Goal: Task Accomplishment & Management: Manage account settings

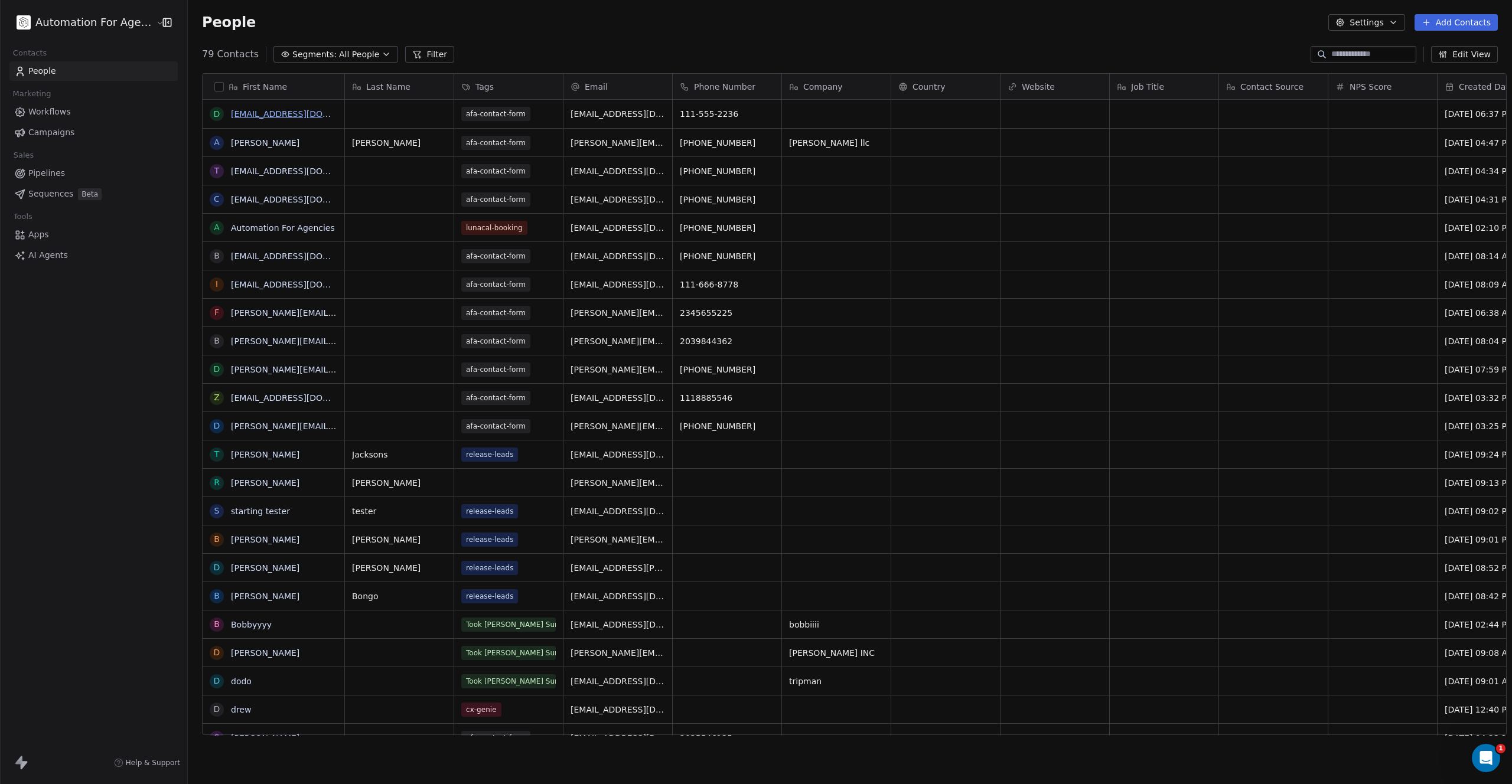
click at [248, 115] on link "[EMAIL_ADDRESS][DOMAIN_NAME]" at bounding box center [303, 114] width 145 height 9
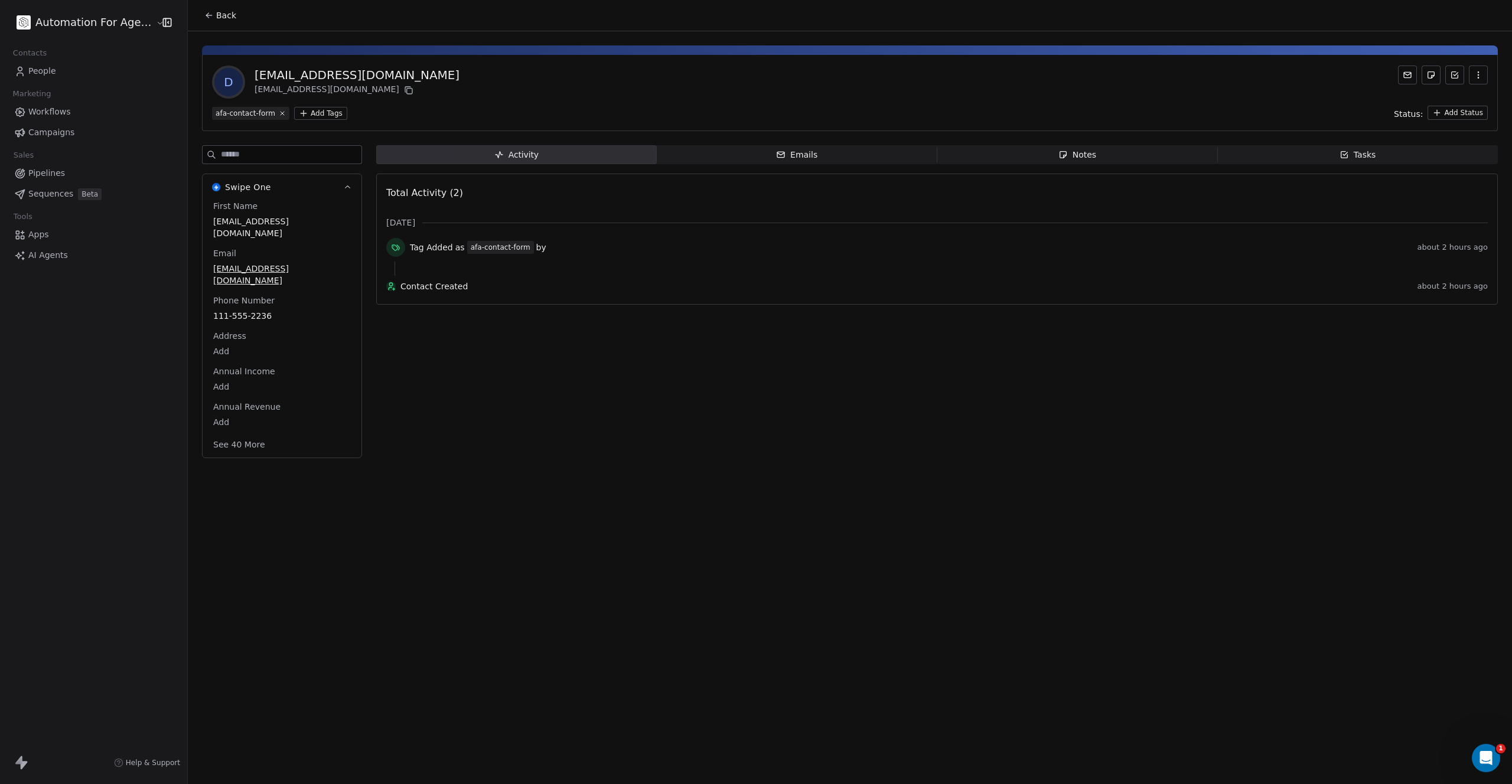
click at [1478, 71] on icon "button" at bounding box center [1478, 75] width 9 height 9
click at [1447, 103] on div "Delete" at bounding box center [1462, 101] width 79 height 19
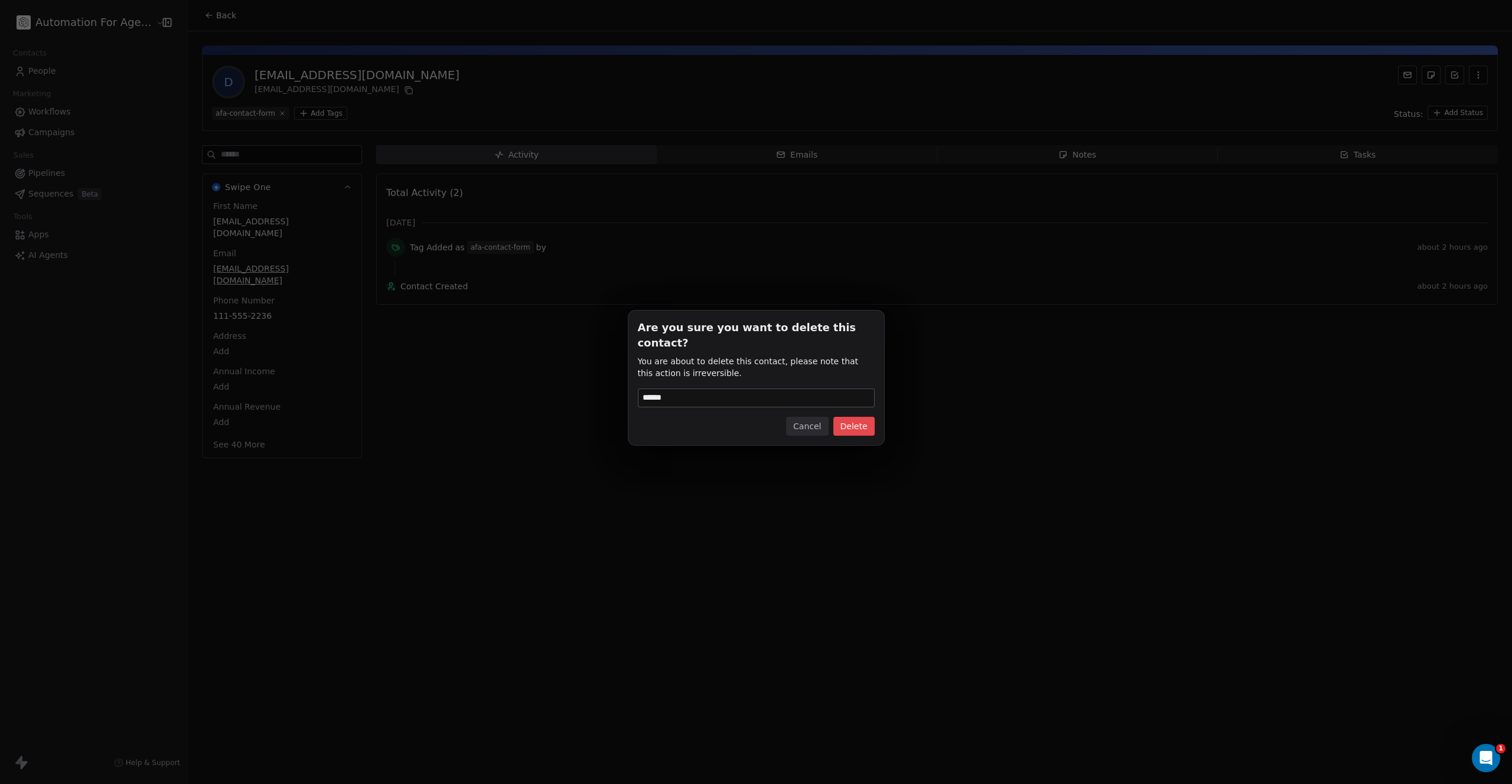
type input "******"
click at [864, 417] on button "Delete" at bounding box center [854, 426] width 41 height 19
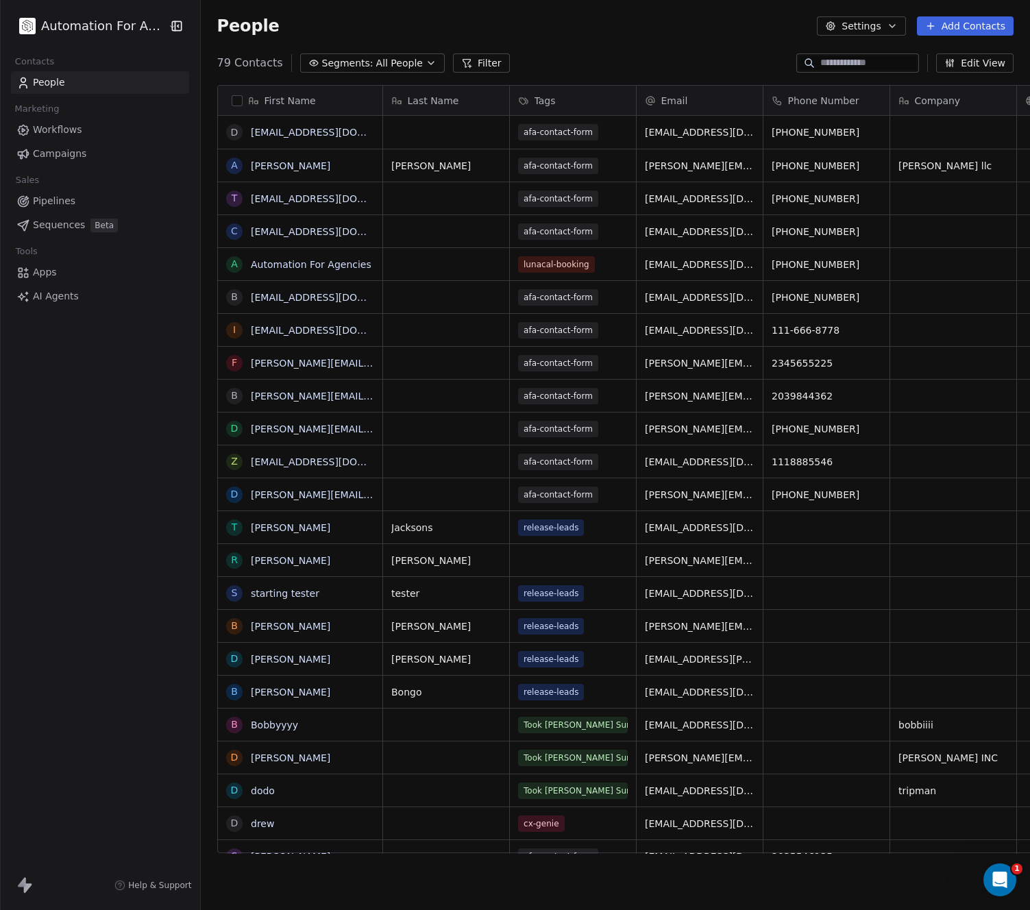
scroll to position [11, 11]
click at [280, 137] on link "[EMAIL_ADDRESS][DOMAIN_NAME]" at bounding box center [335, 132] width 168 height 11
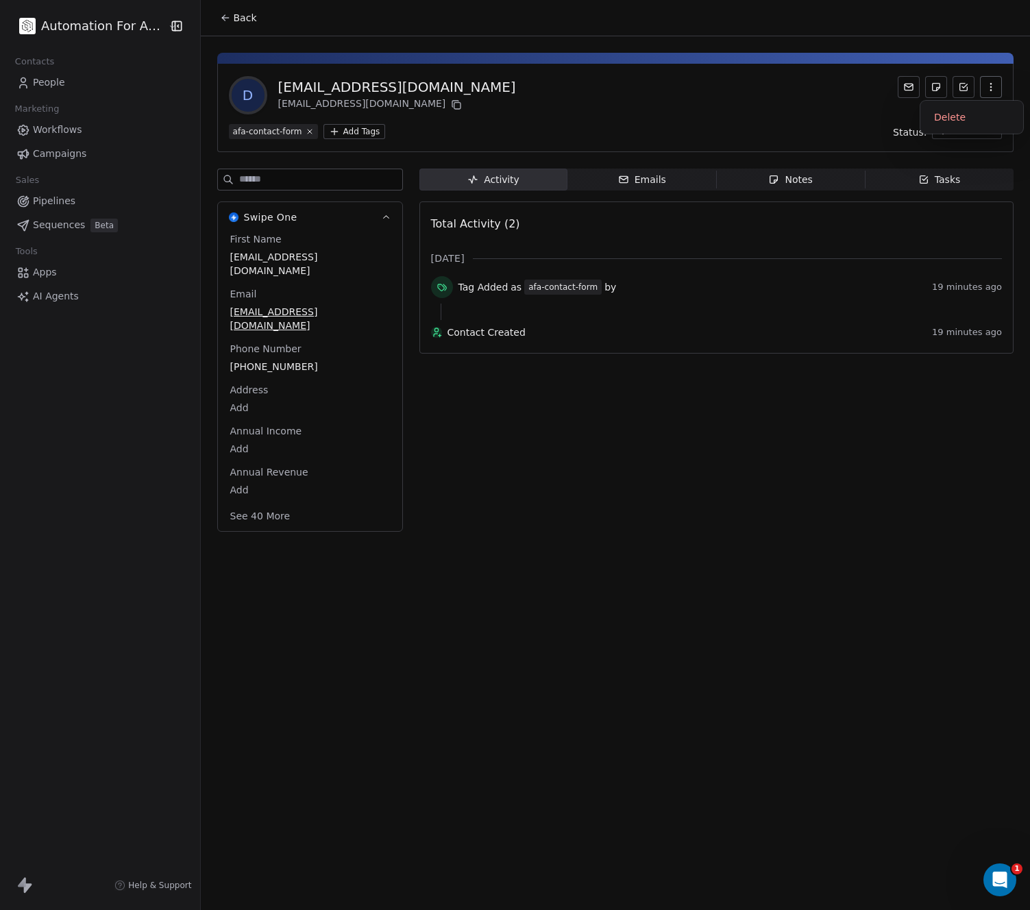
click at [986, 88] on icon "button" at bounding box center [990, 87] width 11 height 11
click at [952, 123] on div "Delete" at bounding box center [972, 117] width 92 height 22
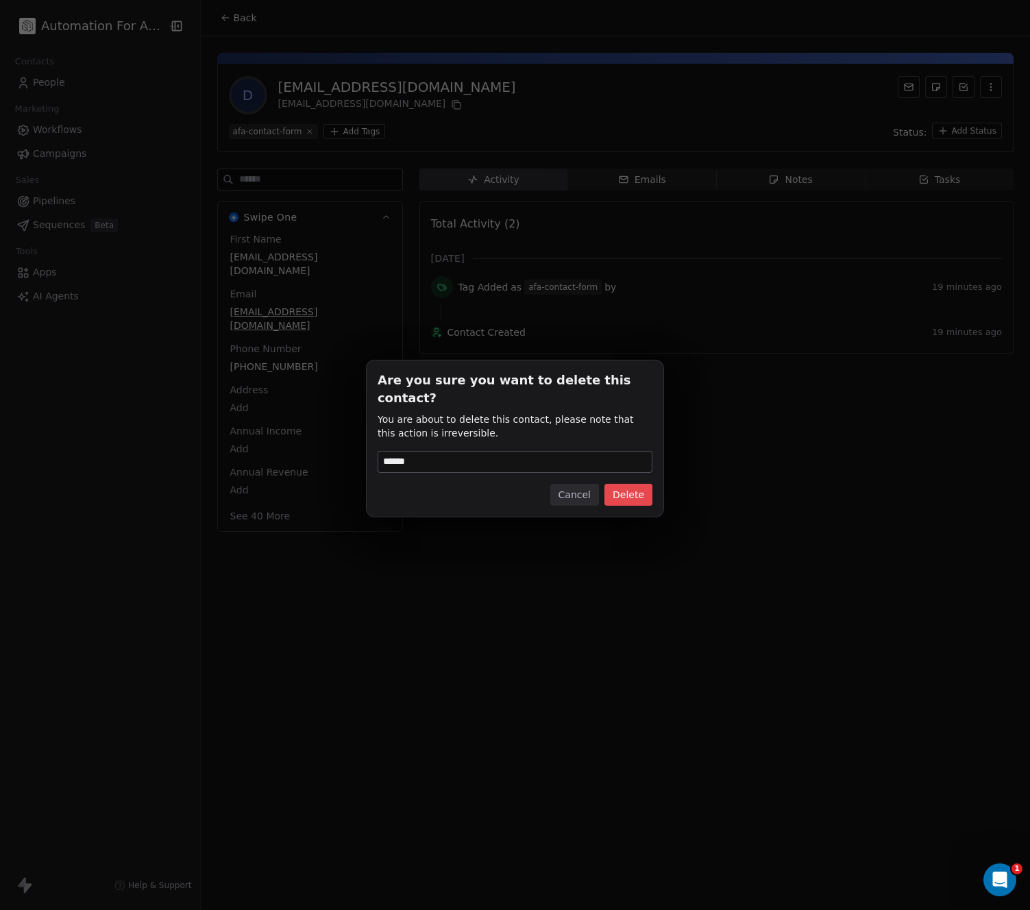
type input "******"
click at [627, 484] on button "Delete" at bounding box center [628, 495] width 48 height 22
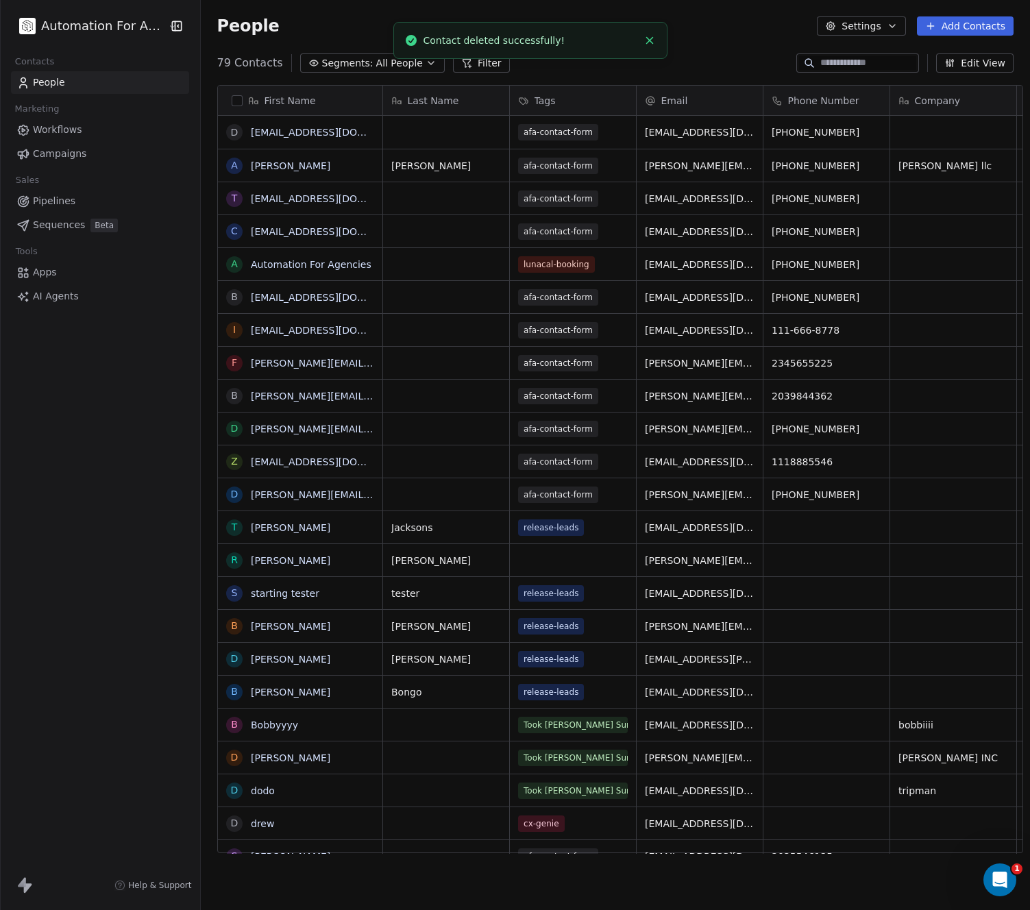
scroll to position [791, 828]
click at [269, 133] on link "[EMAIL_ADDRESS][DOMAIN_NAME]" at bounding box center [335, 132] width 168 height 11
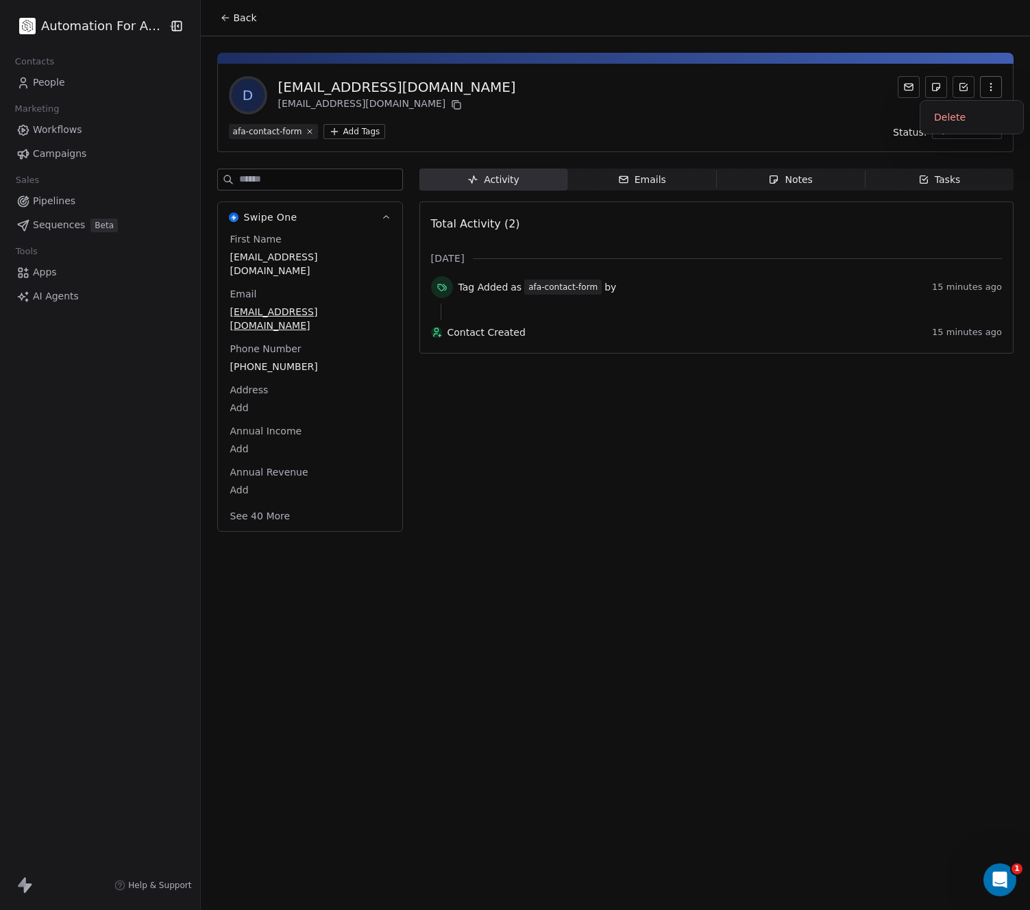
click at [989, 86] on icon "button" at bounding box center [990, 87] width 11 height 11
click at [963, 117] on div "Delete" at bounding box center [972, 117] width 92 height 22
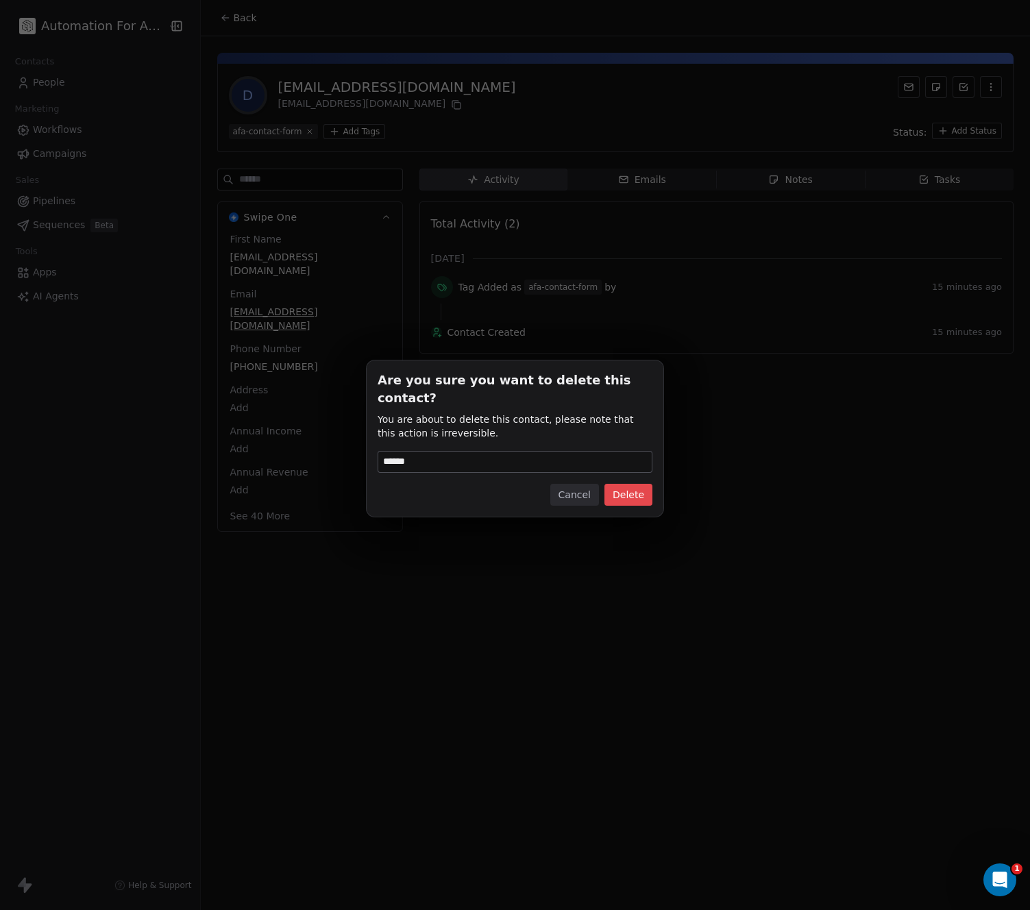
type input "******"
click at [625, 486] on button "Delete" at bounding box center [628, 495] width 48 height 22
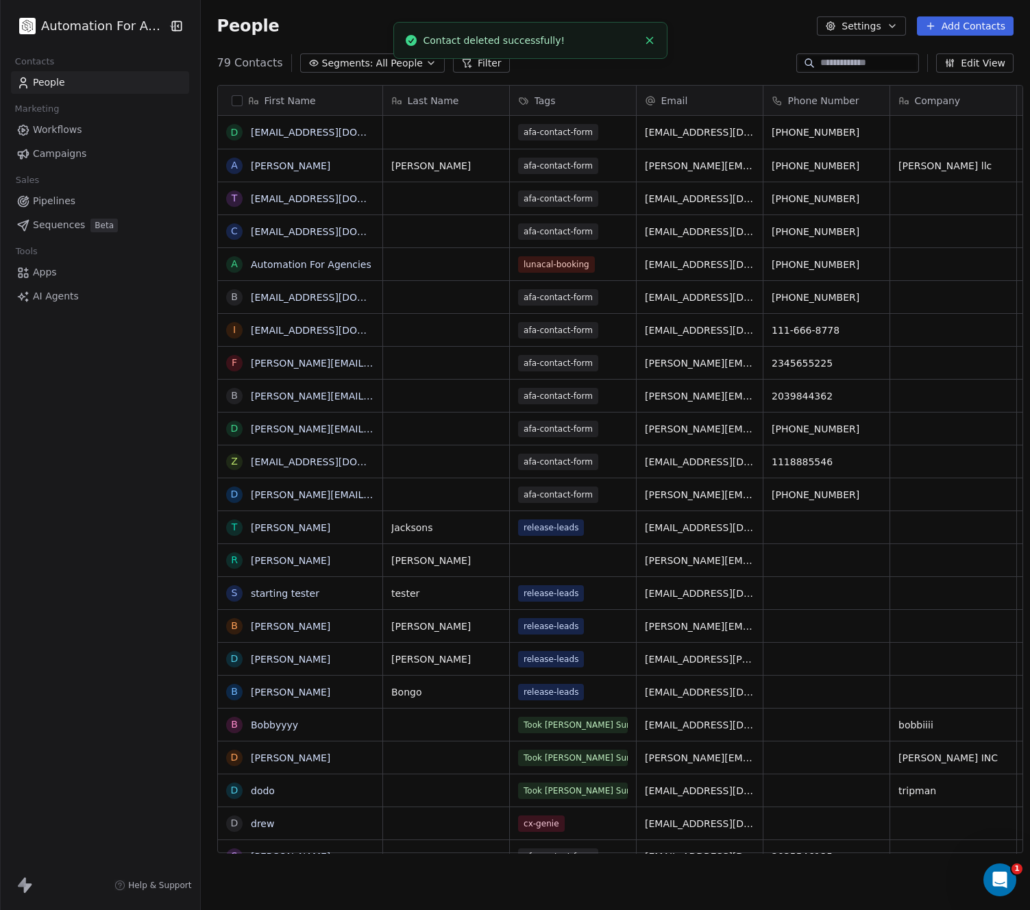
scroll to position [791, 828]
click at [306, 137] on link "[EMAIL_ADDRESS][DOMAIN_NAME]" at bounding box center [335, 132] width 168 height 11
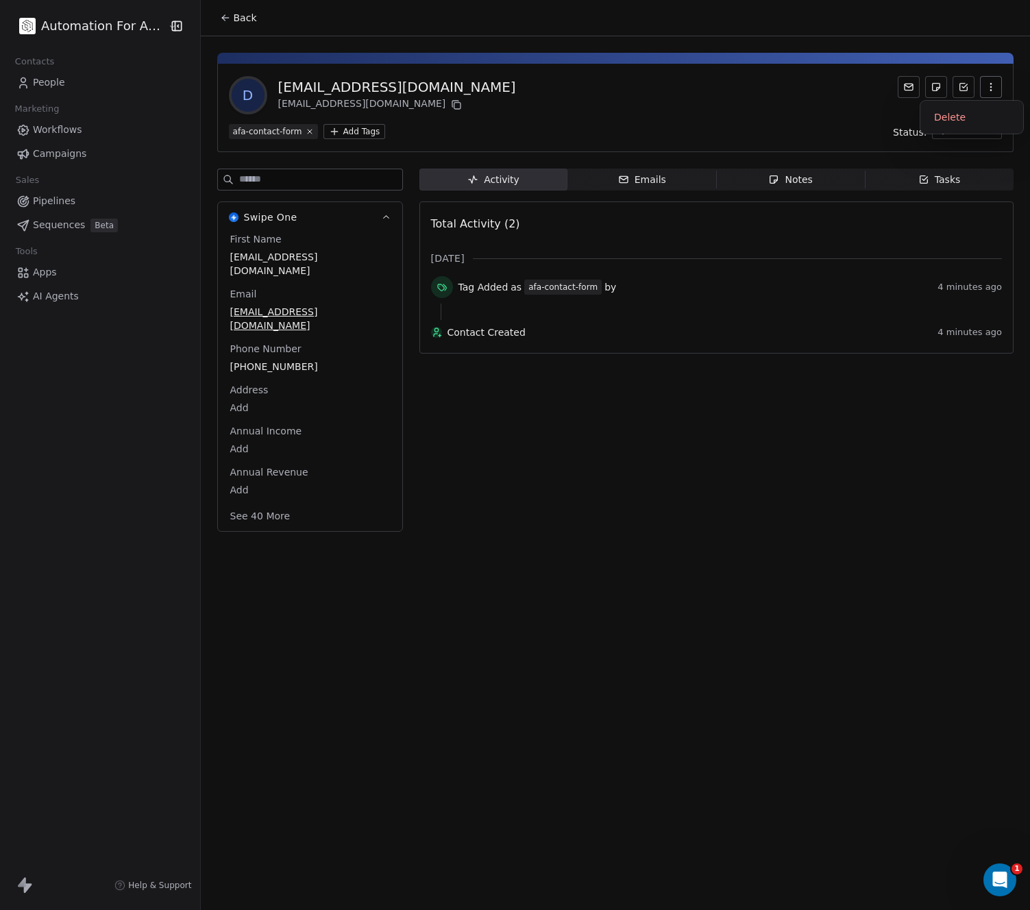
click at [995, 84] on icon "button" at bounding box center [990, 87] width 11 height 11
click at [951, 128] on div "Delete" at bounding box center [971, 117] width 103 height 33
click at [950, 121] on div "Delete" at bounding box center [972, 117] width 92 height 22
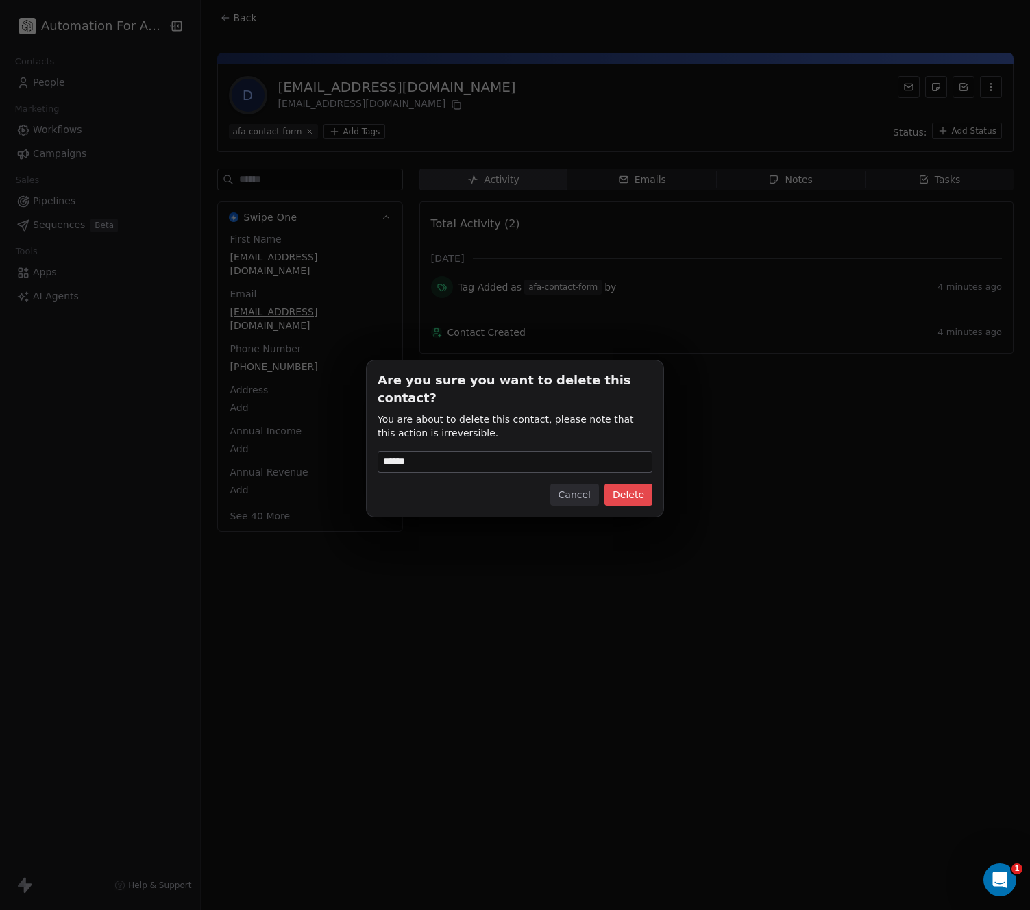
type input "******"
click at [635, 484] on button "Delete" at bounding box center [628, 495] width 48 height 22
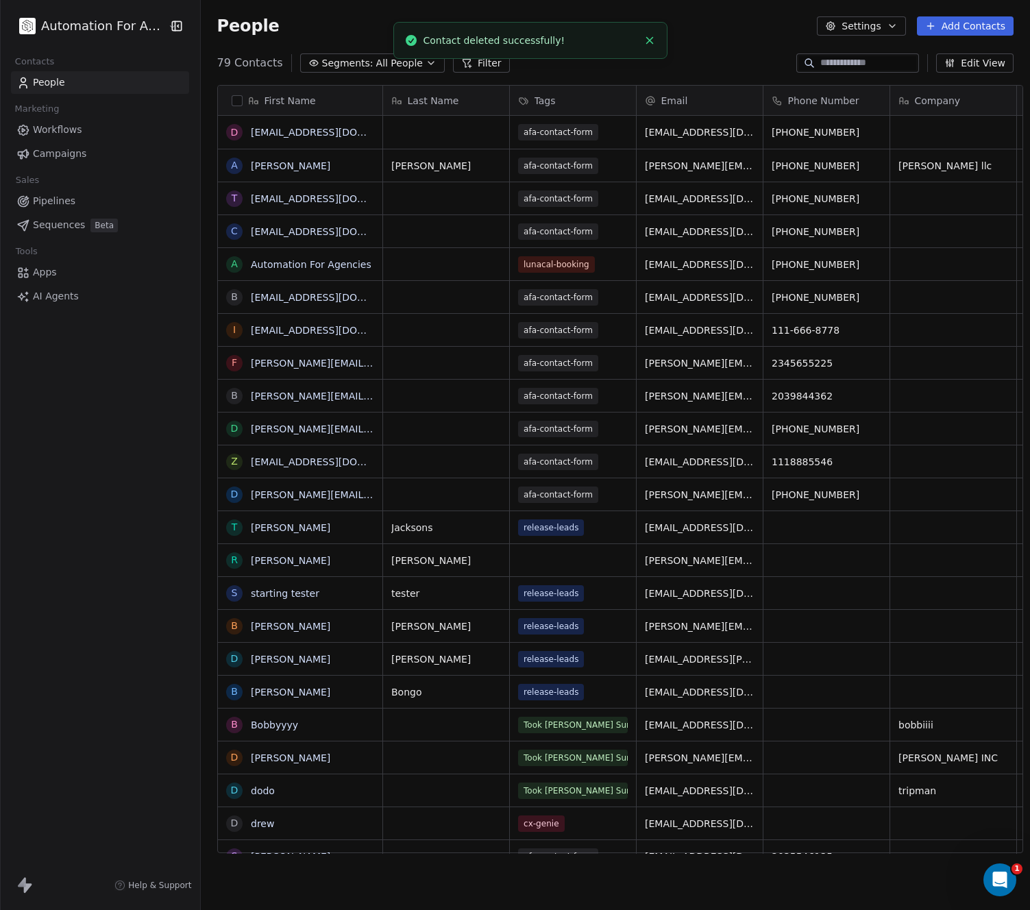
scroll to position [791, 828]
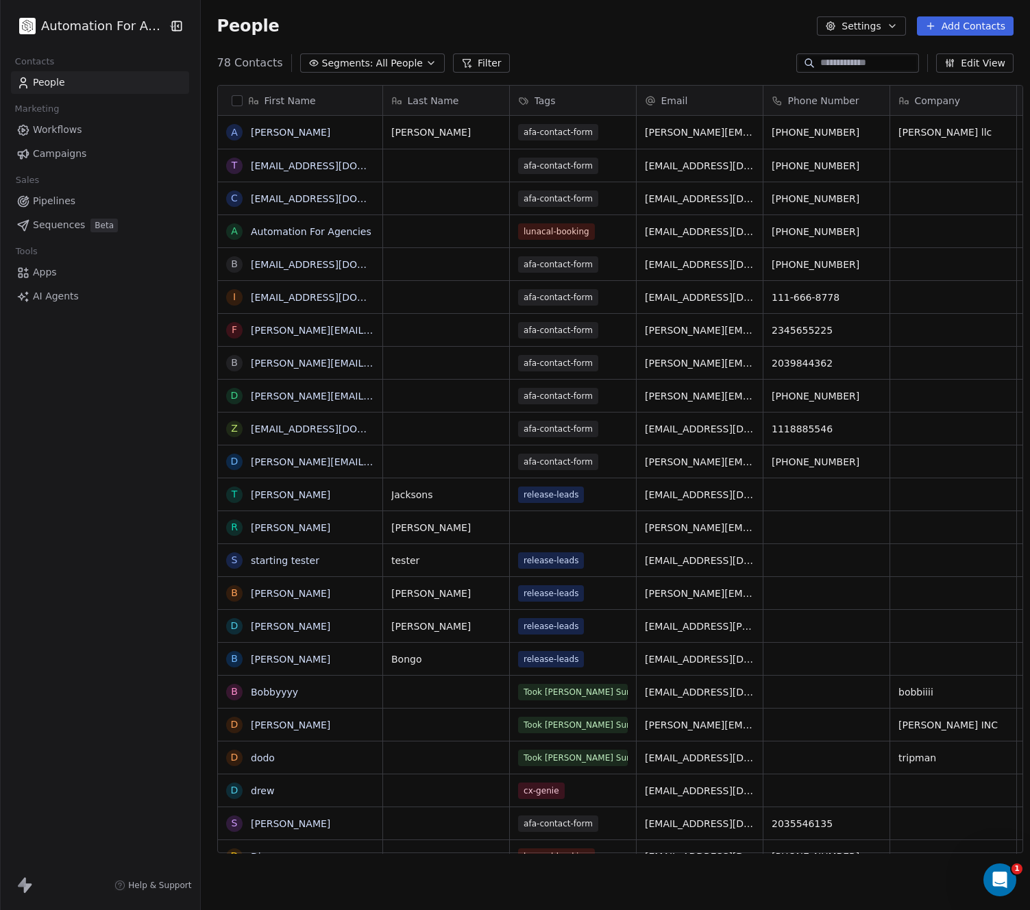
click at [34, 275] on span "Apps" at bounding box center [45, 272] width 24 height 14
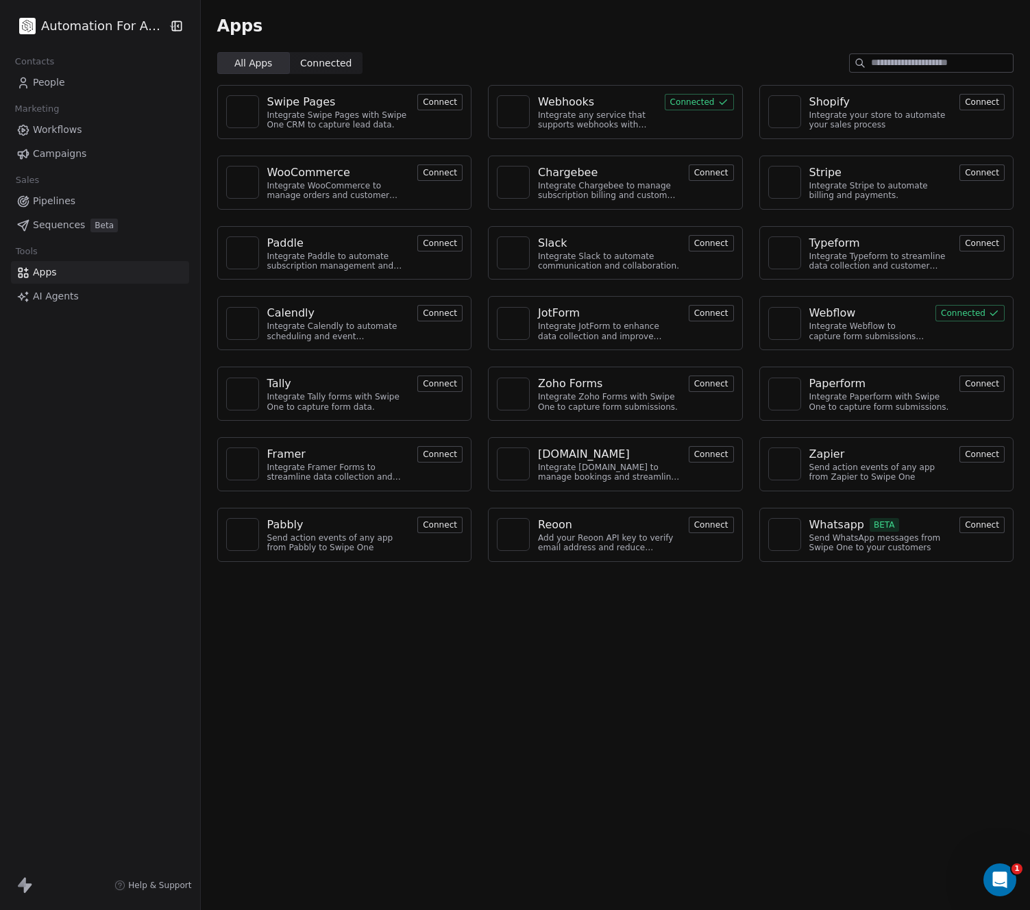
click at [633, 116] on div "Integrate any service that supports webhooks with Swipe One to capture and auto…" at bounding box center [597, 120] width 119 height 20
click at [673, 100] on button "Connected" at bounding box center [699, 102] width 69 height 16
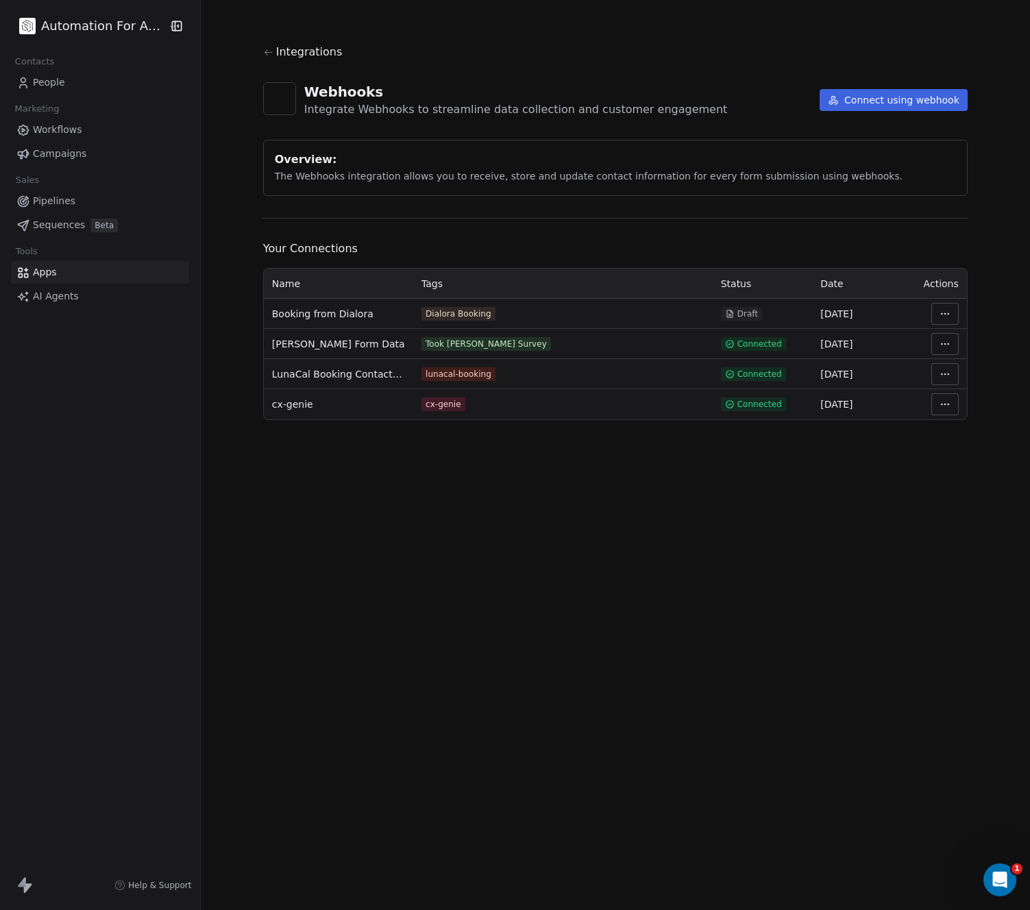
click at [71, 29] on html "Automation For Agencies Contacts People Marketing Workflows Campaigns Sales Pip…" at bounding box center [515, 455] width 1030 height 910
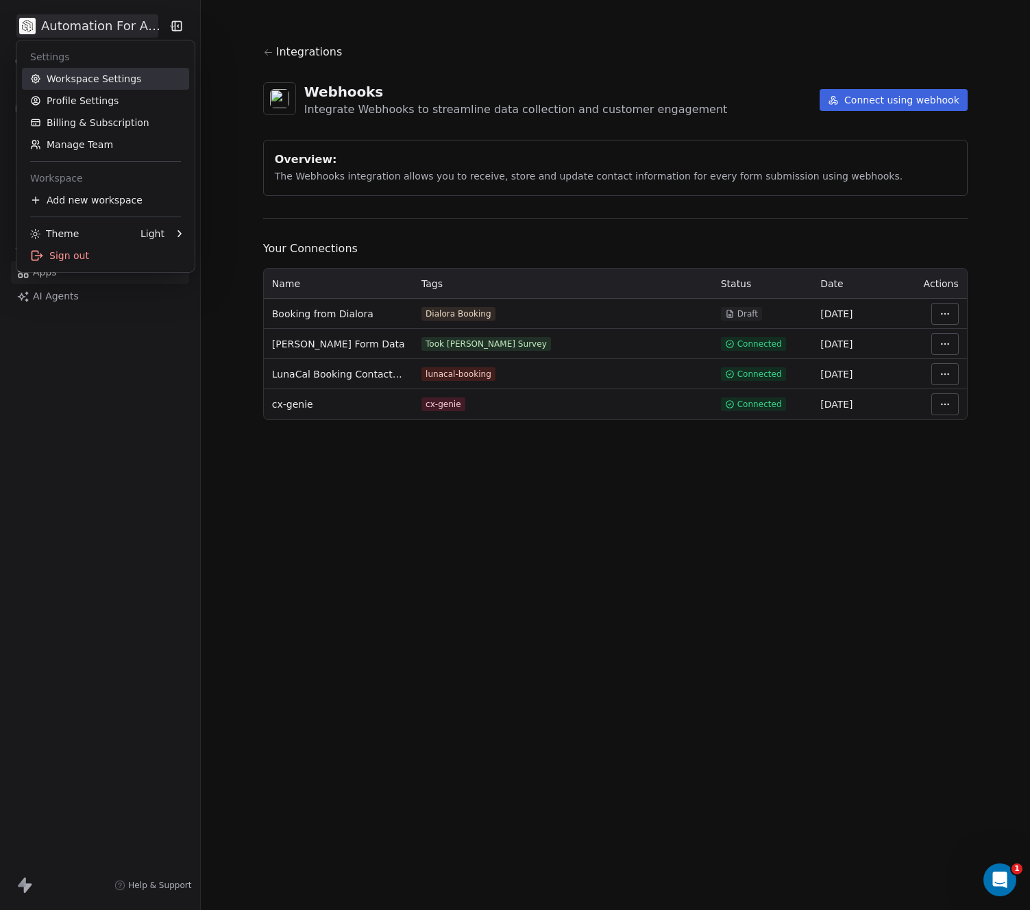
click at [60, 76] on link "Workspace Settings" at bounding box center [105, 79] width 167 height 22
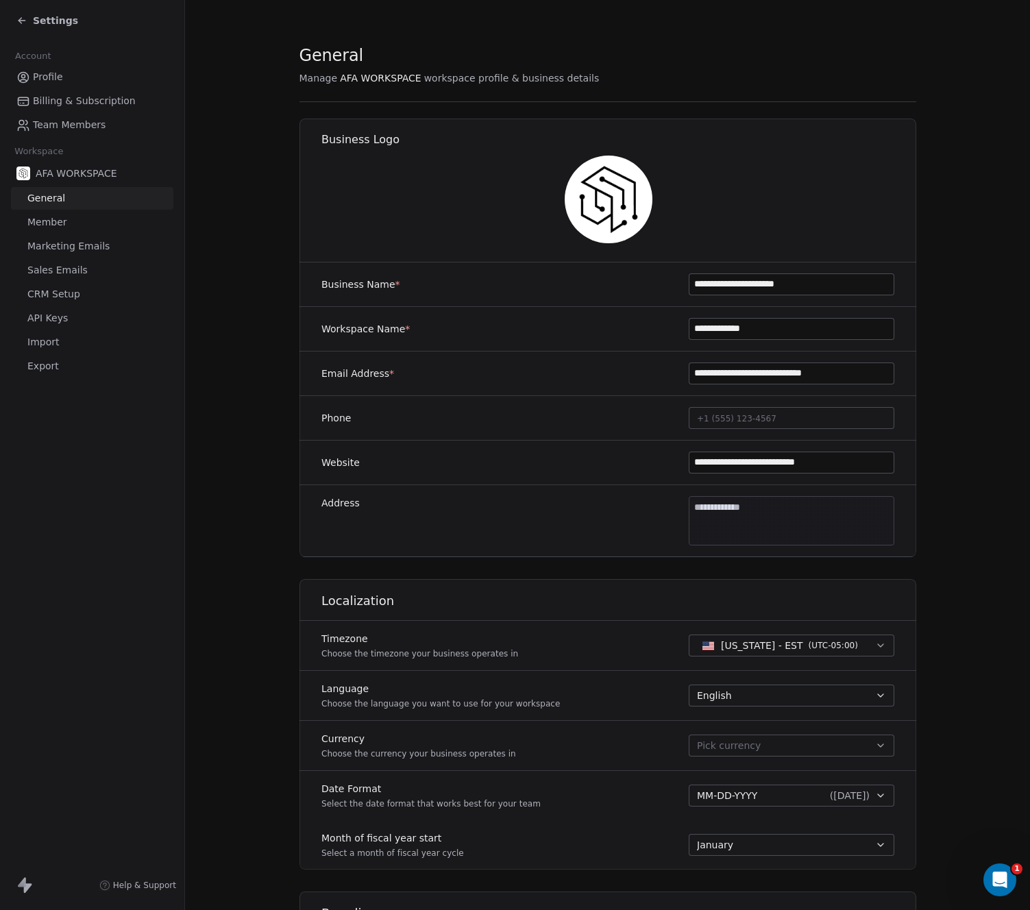
click at [55, 319] on span "API Keys" at bounding box center [47, 318] width 40 height 14
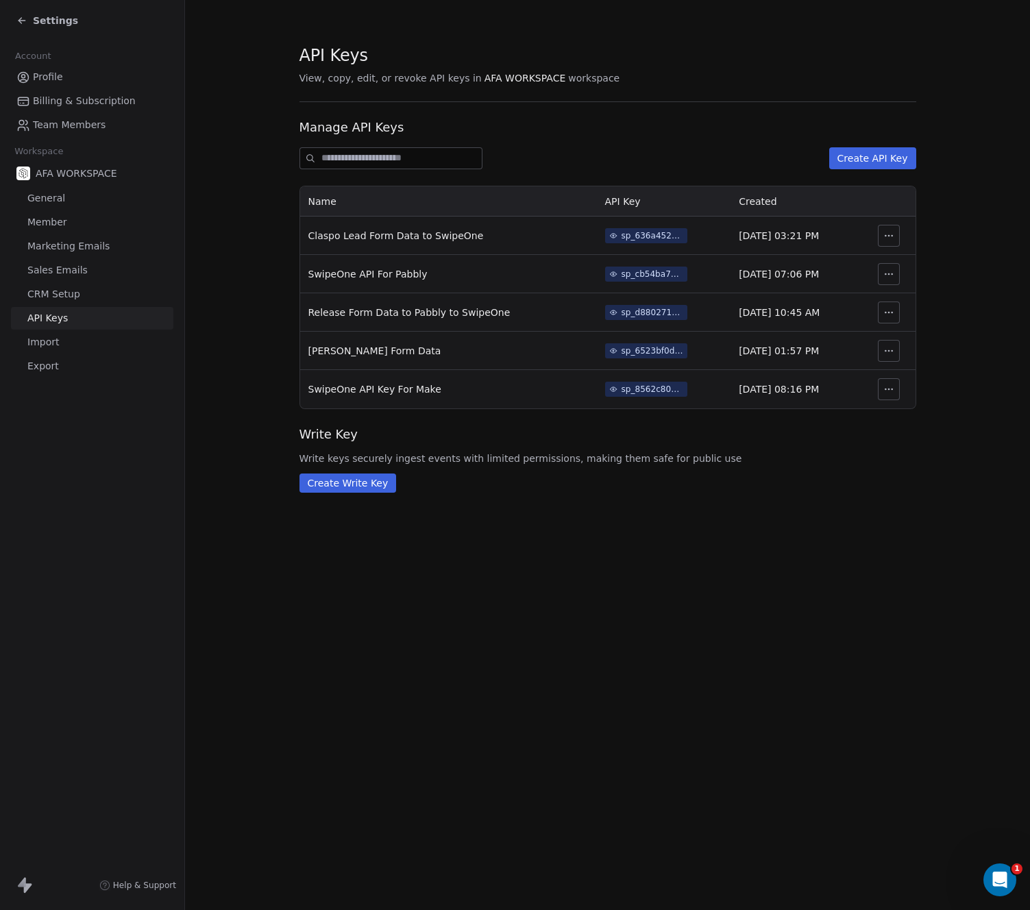
click at [621, 390] on div "sp_8562c805448445f293454a9184360d5f" at bounding box center [652, 389] width 62 height 12
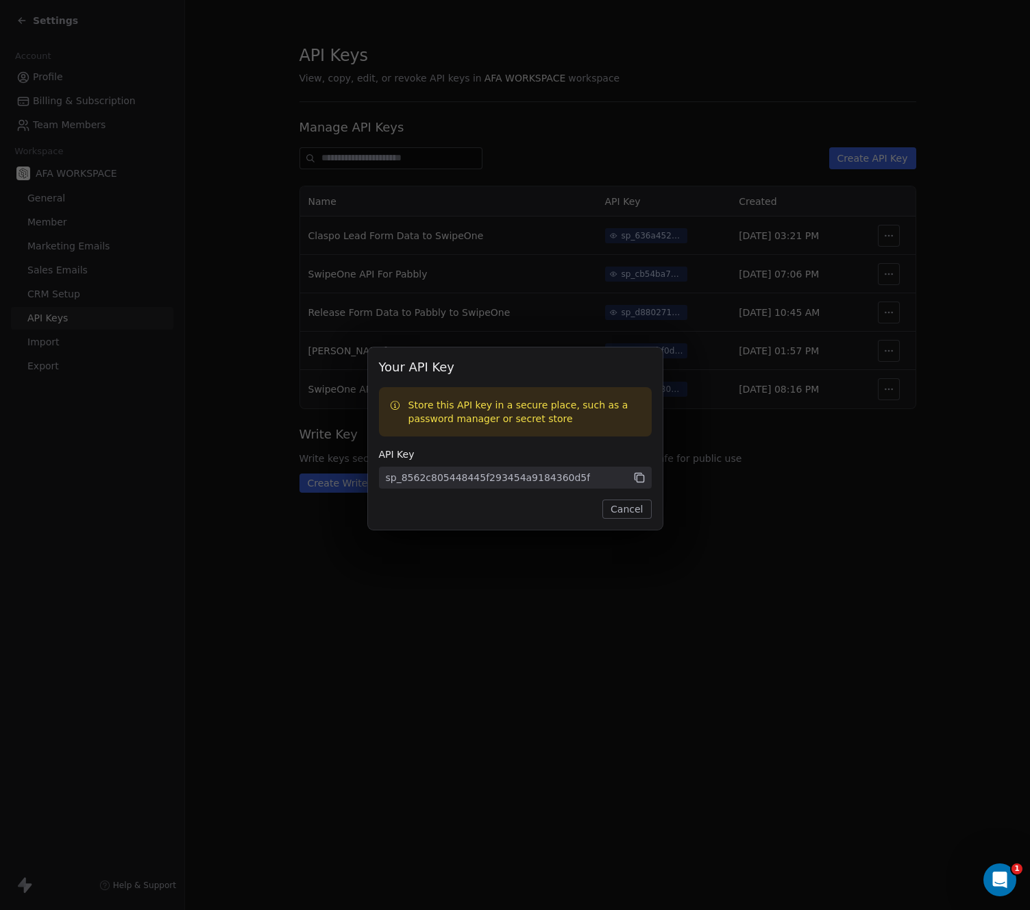
click at [636, 475] on icon at bounding box center [639, 478] width 7 height 7
click at [630, 504] on button "Cancel" at bounding box center [626, 508] width 49 height 19
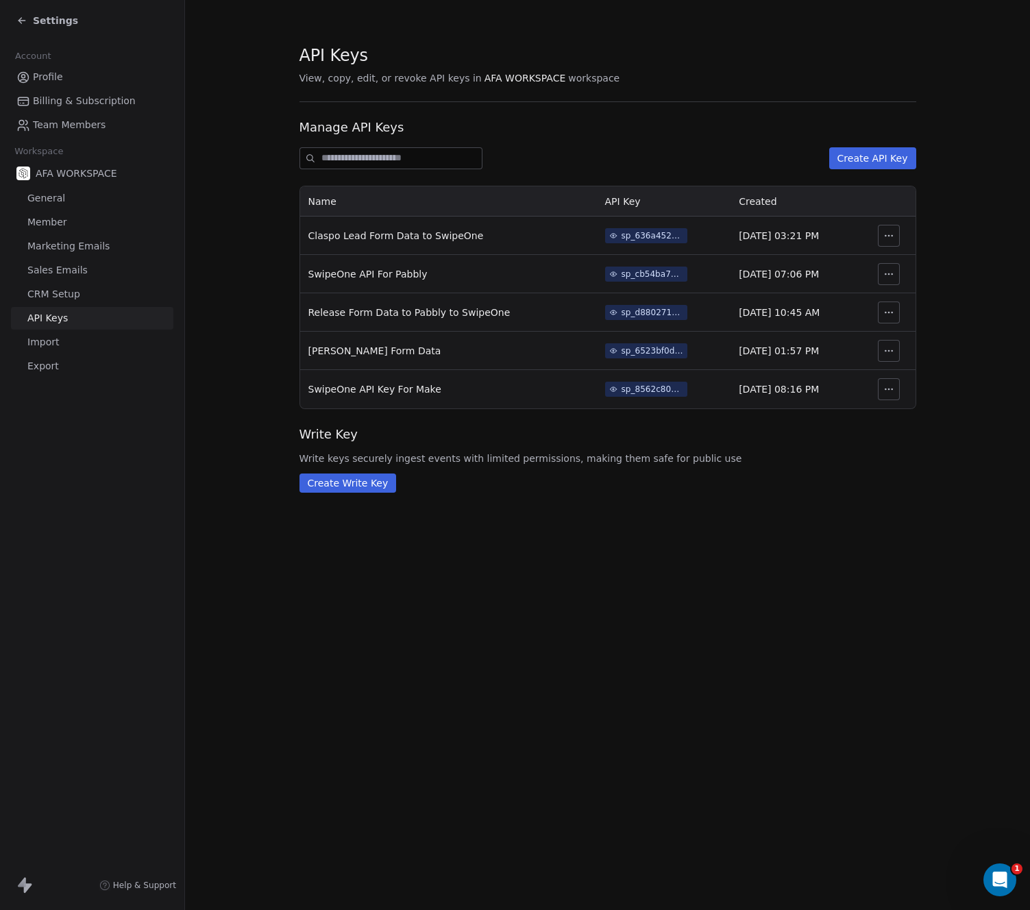
click at [821, 393] on td "[DATE] 08:16 PM" at bounding box center [796, 389] width 132 height 38
click at [882, 389] on button "button" at bounding box center [889, 389] width 22 height 22
click at [810, 448] on div "Write Key Write keys securely ingest events with limited permissions, making th…" at bounding box center [607, 445] width 617 height 40
click at [52, 26] on span "Settings" at bounding box center [55, 21] width 45 height 14
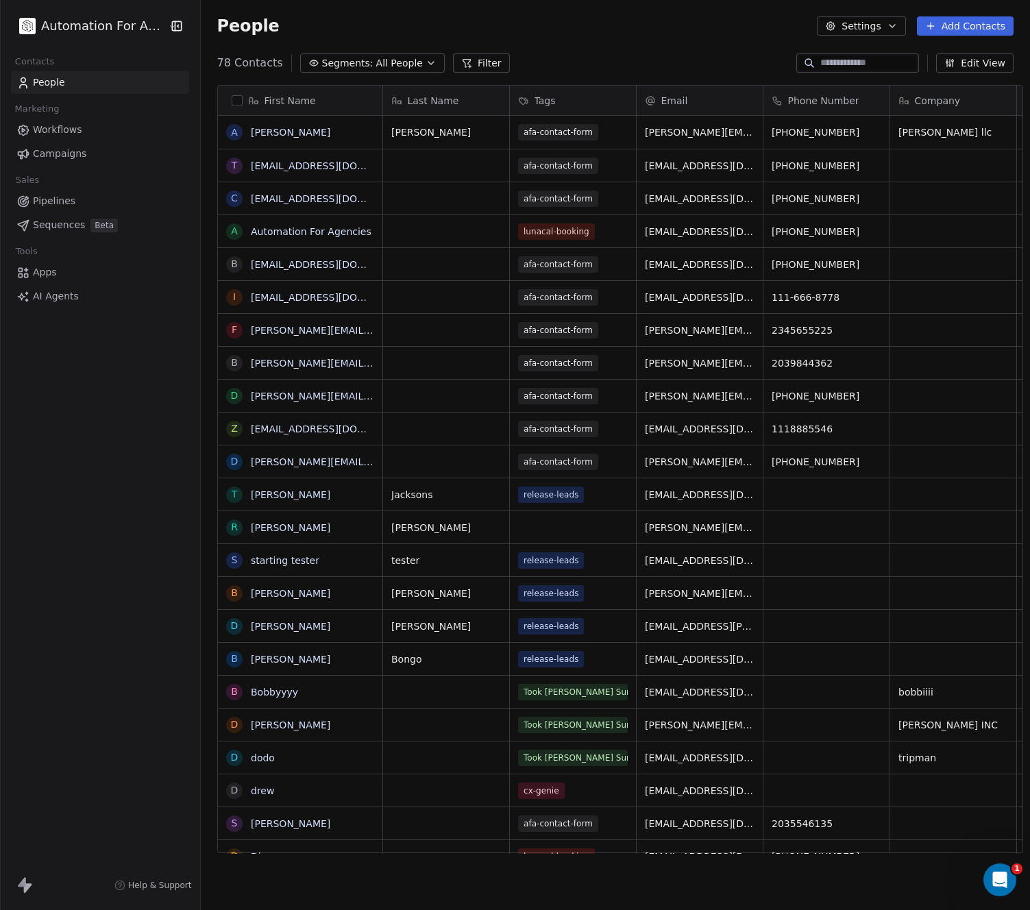
scroll to position [791, 828]
